Goal: Find specific page/section: Find specific page/section

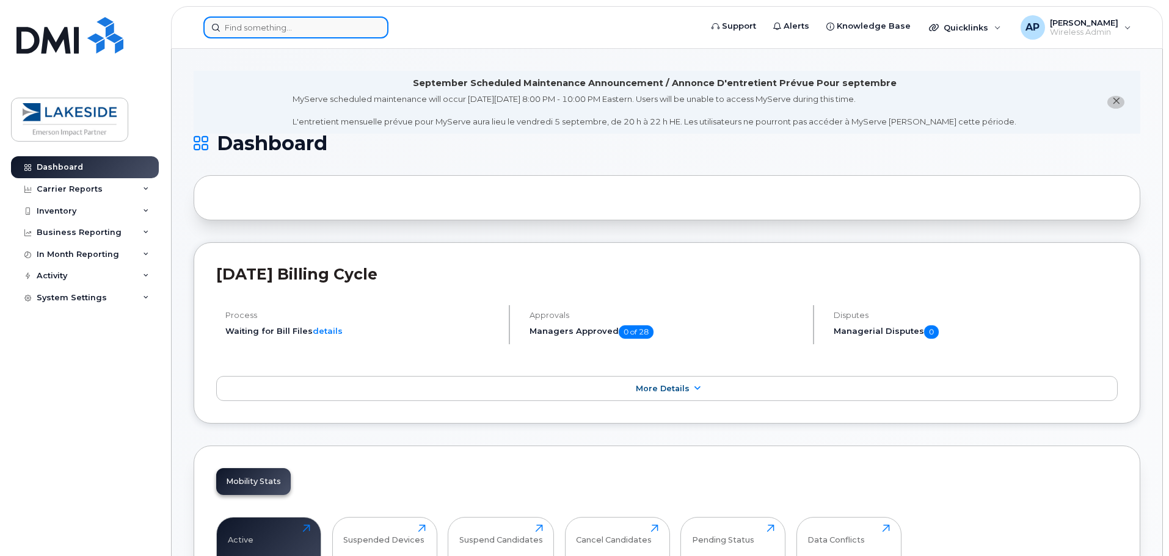
click at [282, 26] on input at bounding box center [295, 27] width 185 height 22
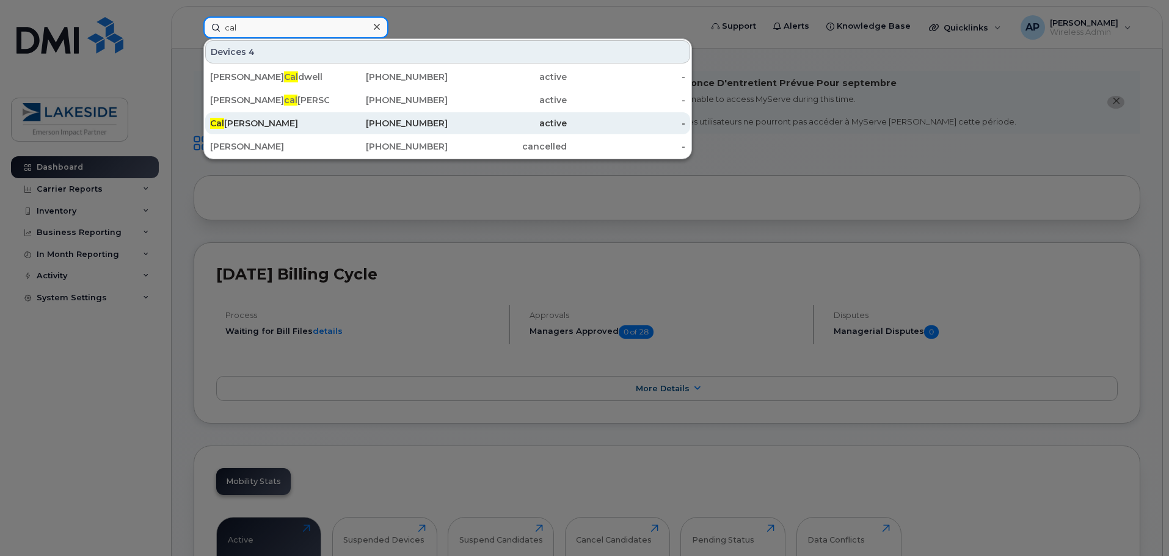
type input "cal"
click at [266, 120] on div "Cal [PERSON_NAME]" at bounding box center [269, 123] width 119 height 12
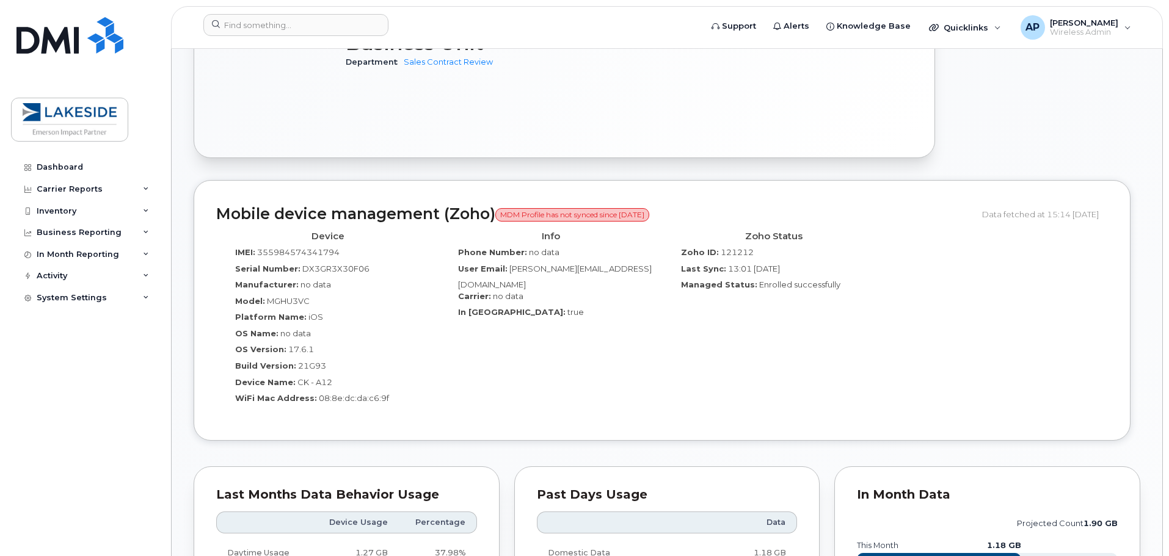
scroll to position [672, 0]
